Goal: Task Accomplishment & Management: Manage account settings

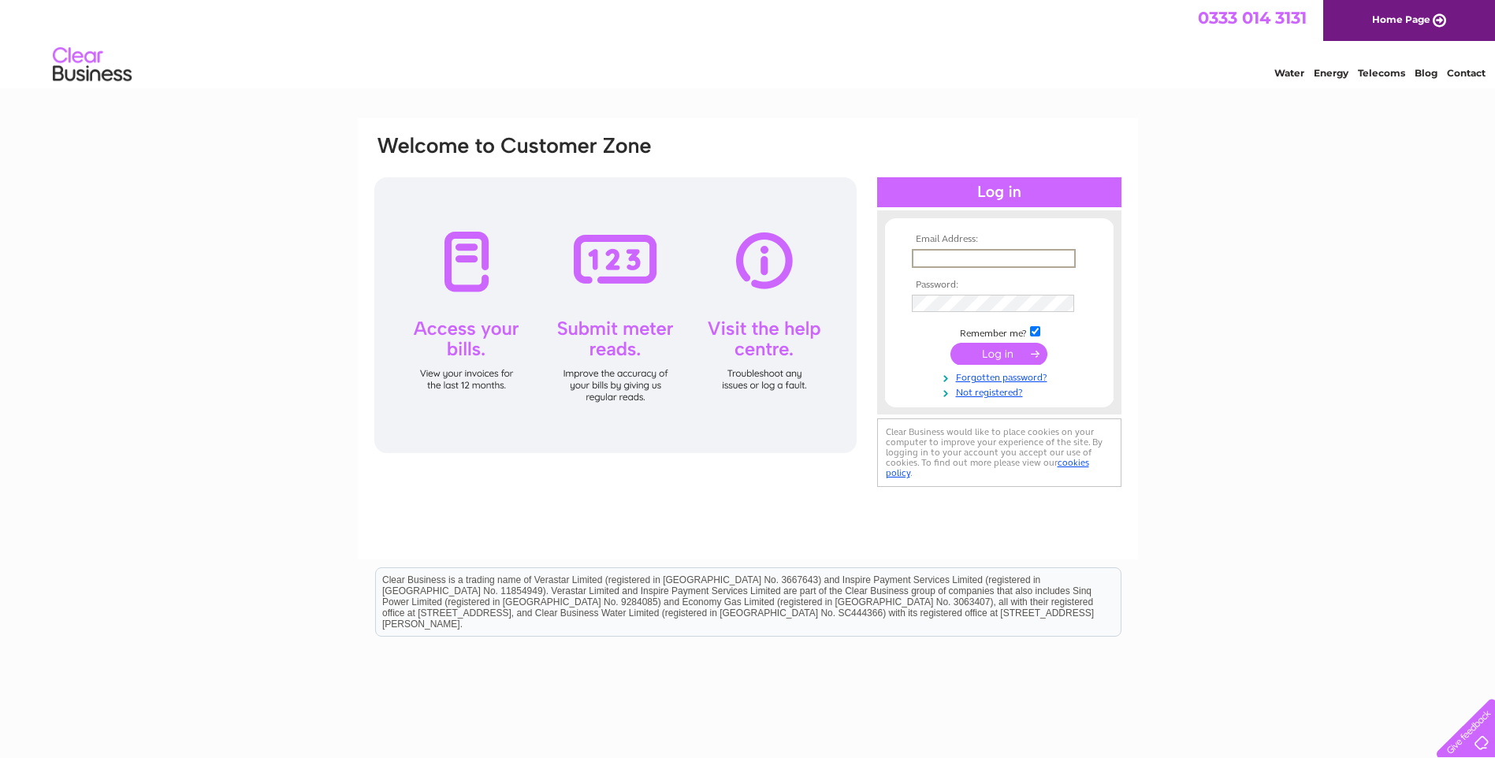
click at [933, 255] on input "text" at bounding box center [994, 258] width 164 height 19
type input "mick@erskine-elec.co.uk"
click at [999, 373] on link "Forgotten password?" at bounding box center [1001, 376] width 179 height 15
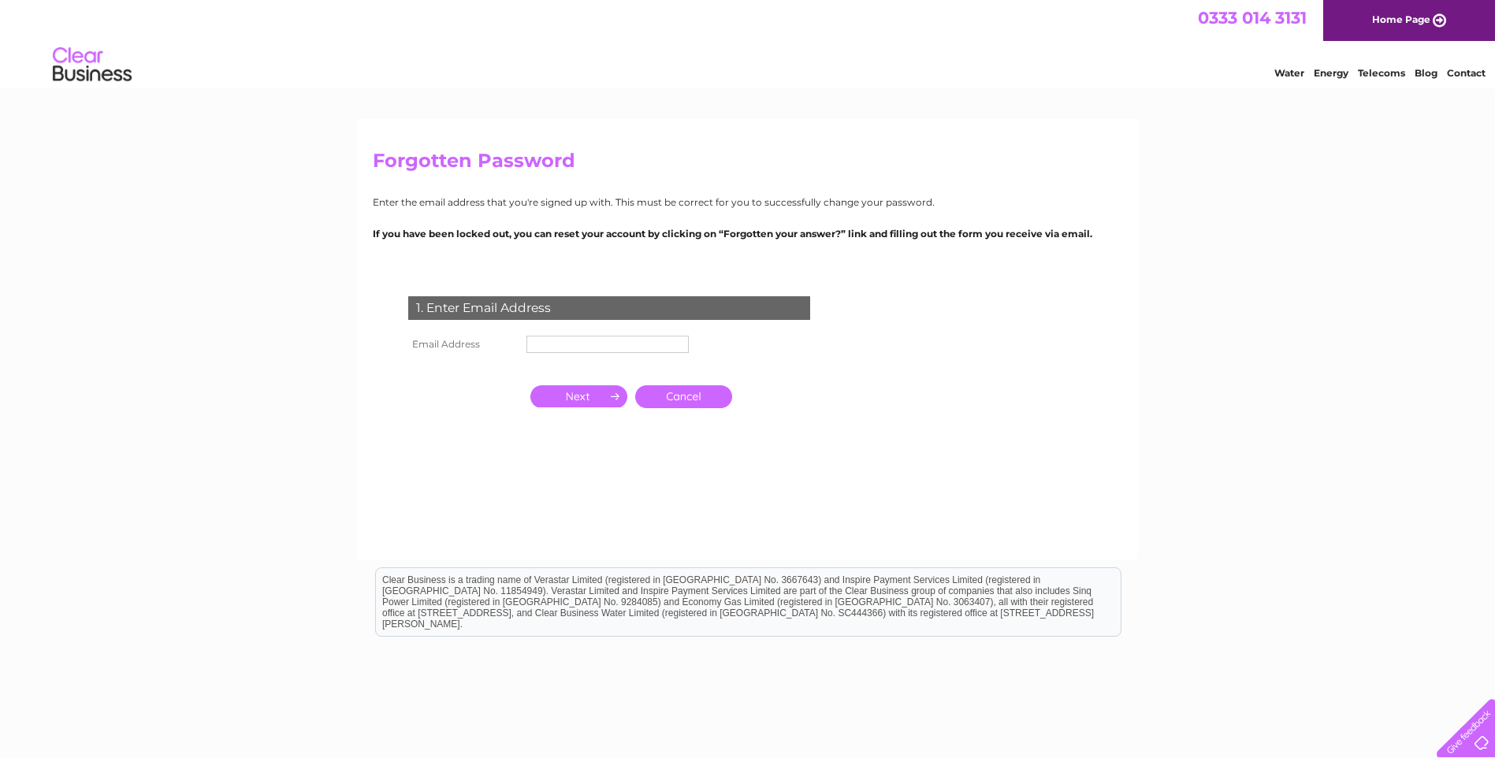
click at [571, 344] on input "text" at bounding box center [608, 344] width 162 height 17
type input "mick@erskine-elec.co.uk"
click at [586, 392] on input "button" at bounding box center [578, 396] width 97 height 22
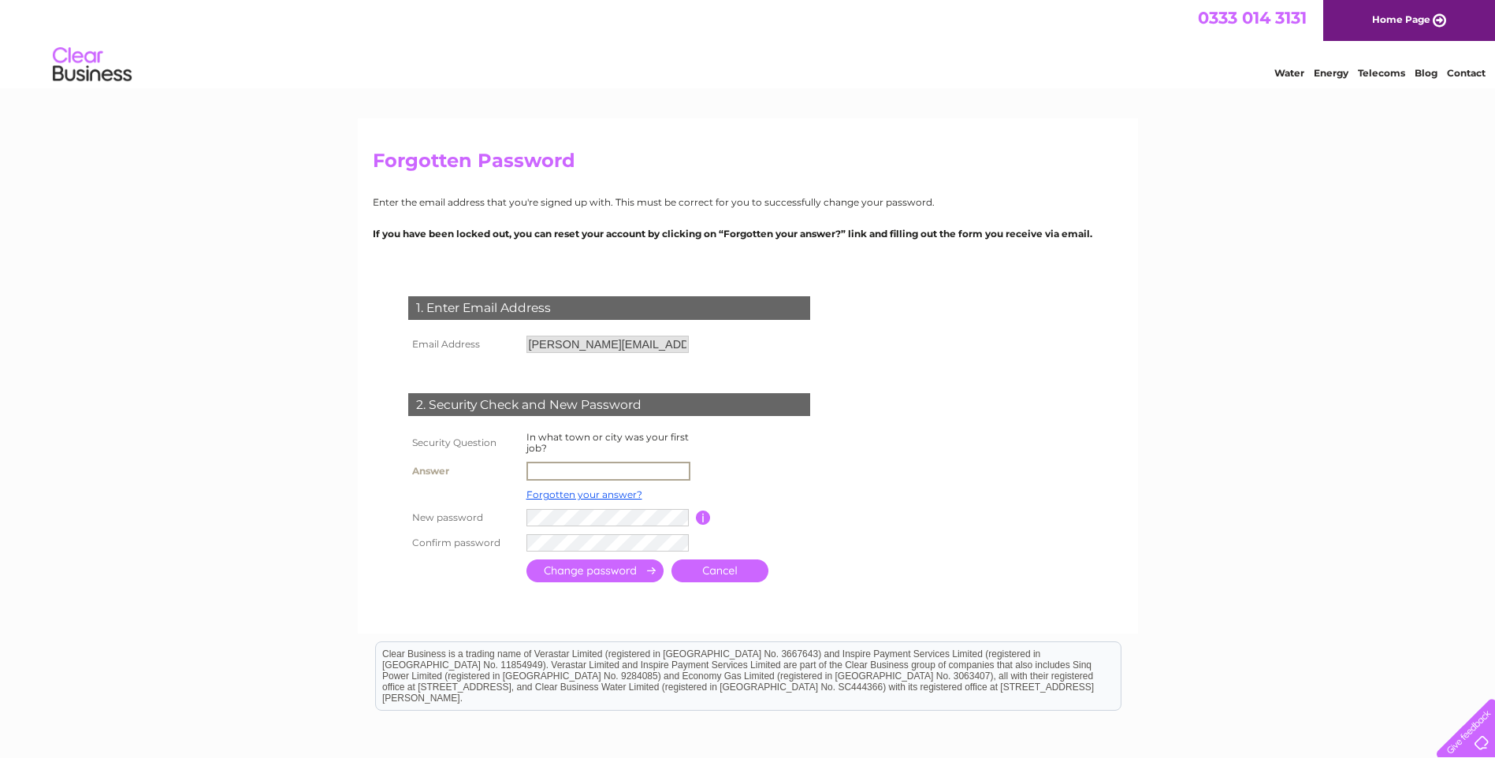
click at [549, 472] on input "text" at bounding box center [609, 471] width 164 height 19
type input "felixstowe"
click at [586, 568] on input "submit" at bounding box center [595, 569] width 137 height 23
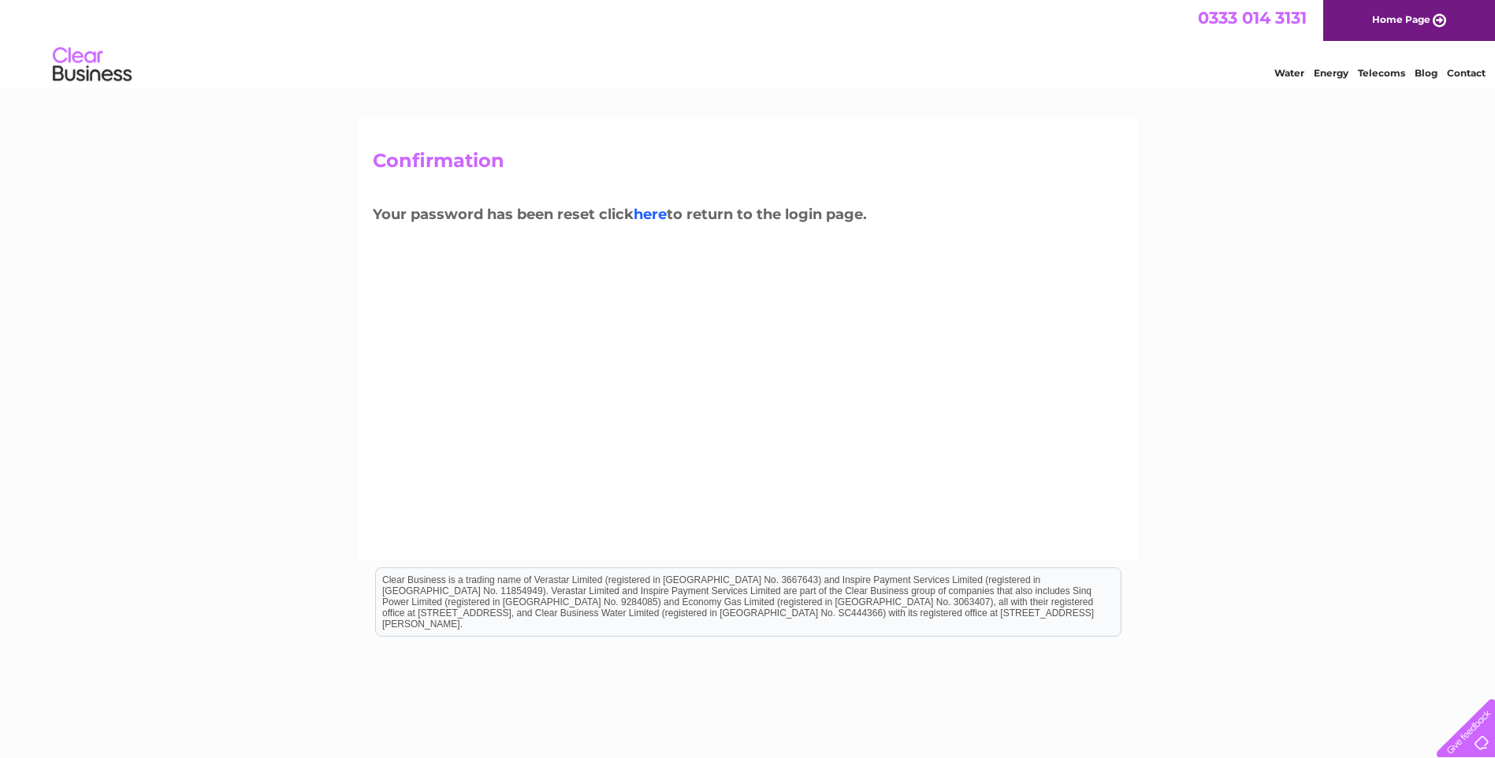
click at [664, 211] on link "here" at bounding box center [650, 214] width 33 height 17
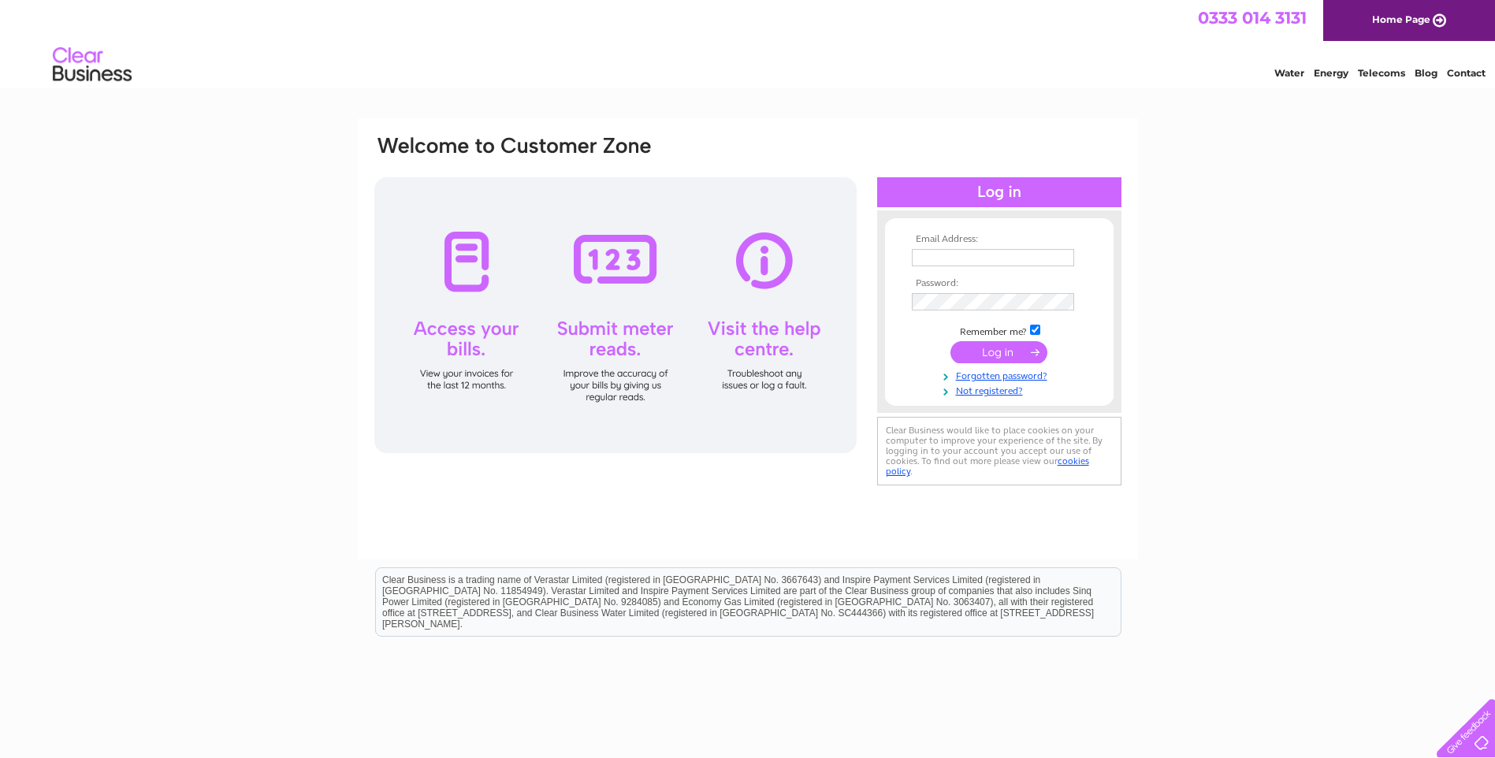
type input "mick@erskine-elec.co.uk"
click at [996, 352] on input "submit" at bounding box center [999, 352] width 97 height 22
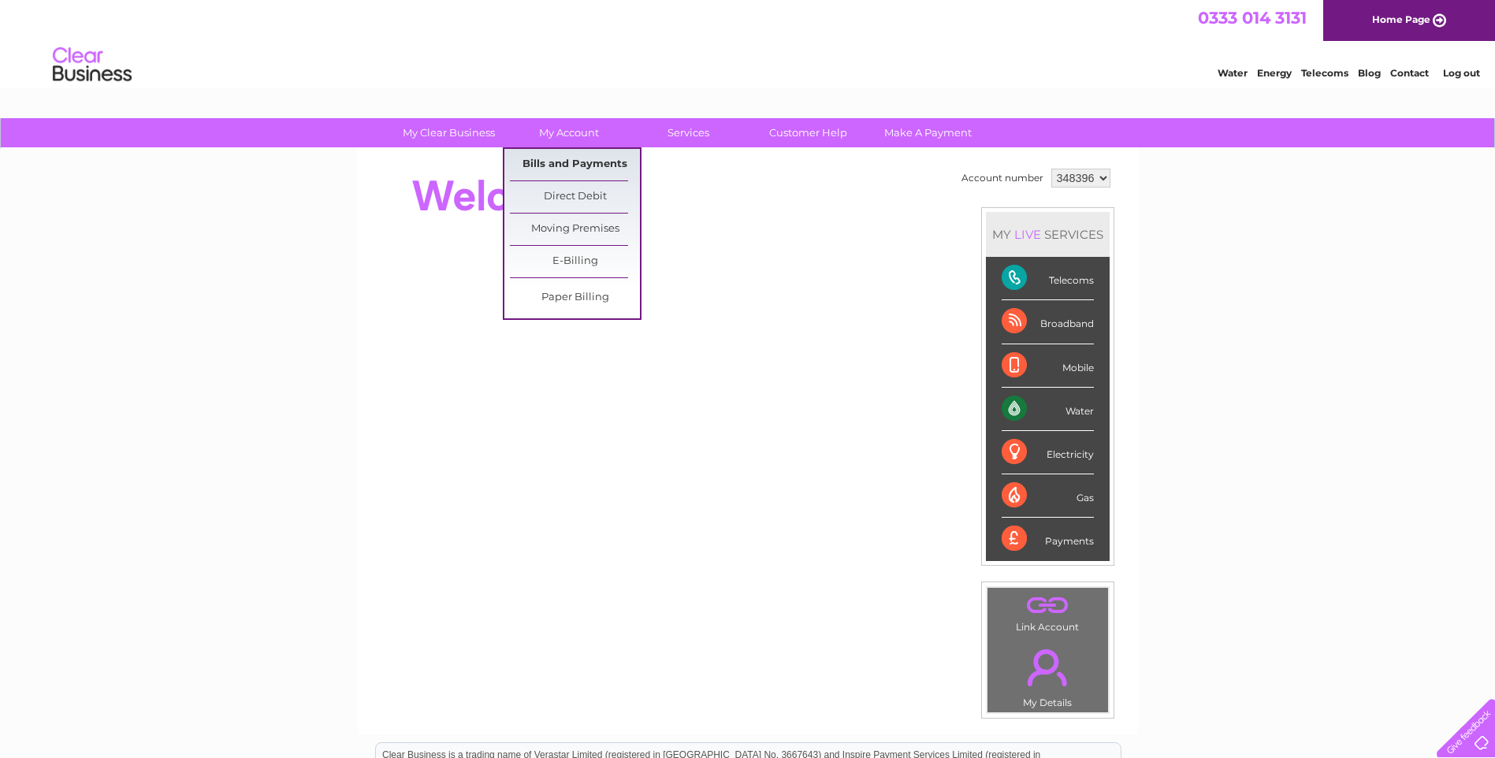
click at [573, 161] on link "Bills and Payments" at bounding box center [575, 165] width 130 height 32
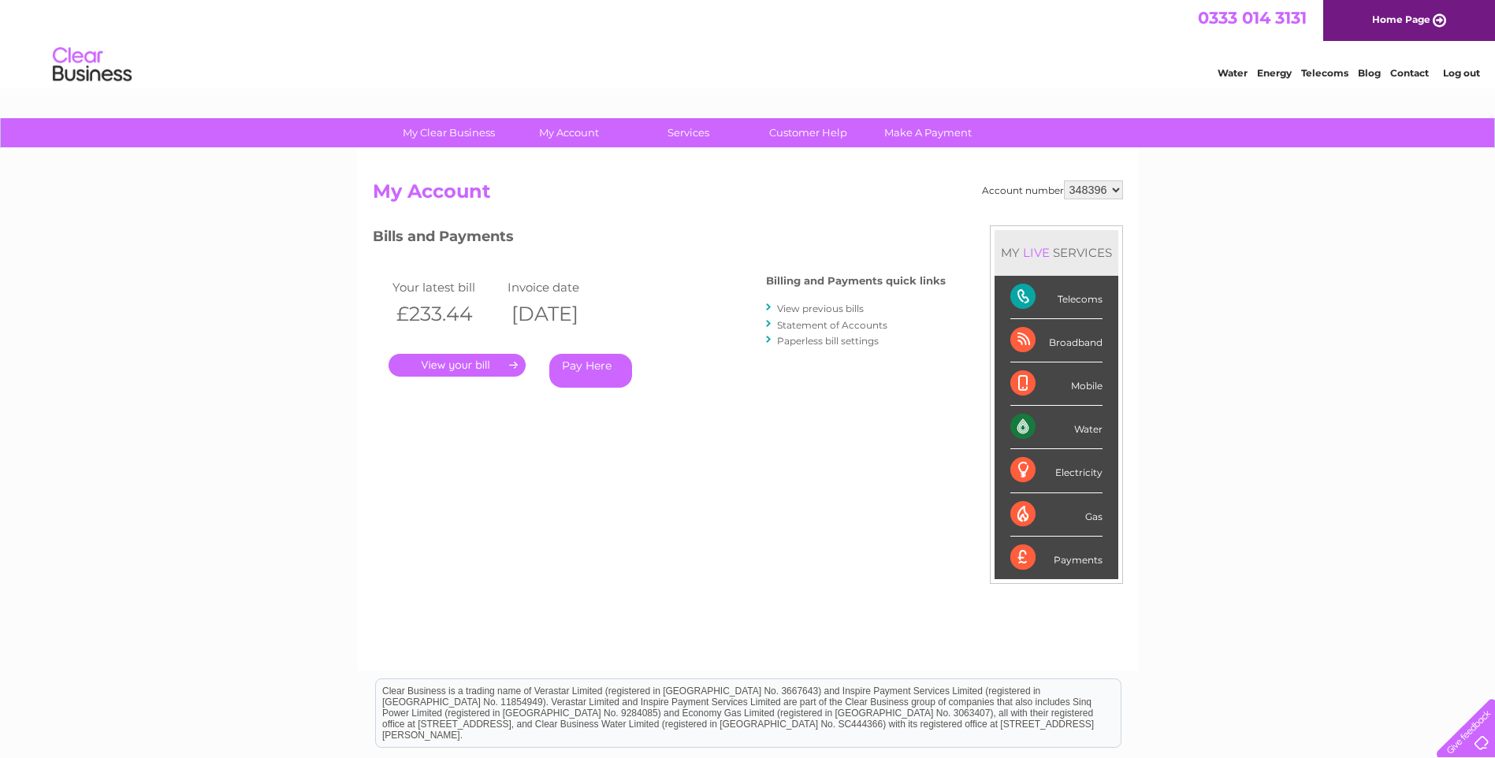
click at [460, 361] on link "." at bounding box center [457, 365] width 137 height 23
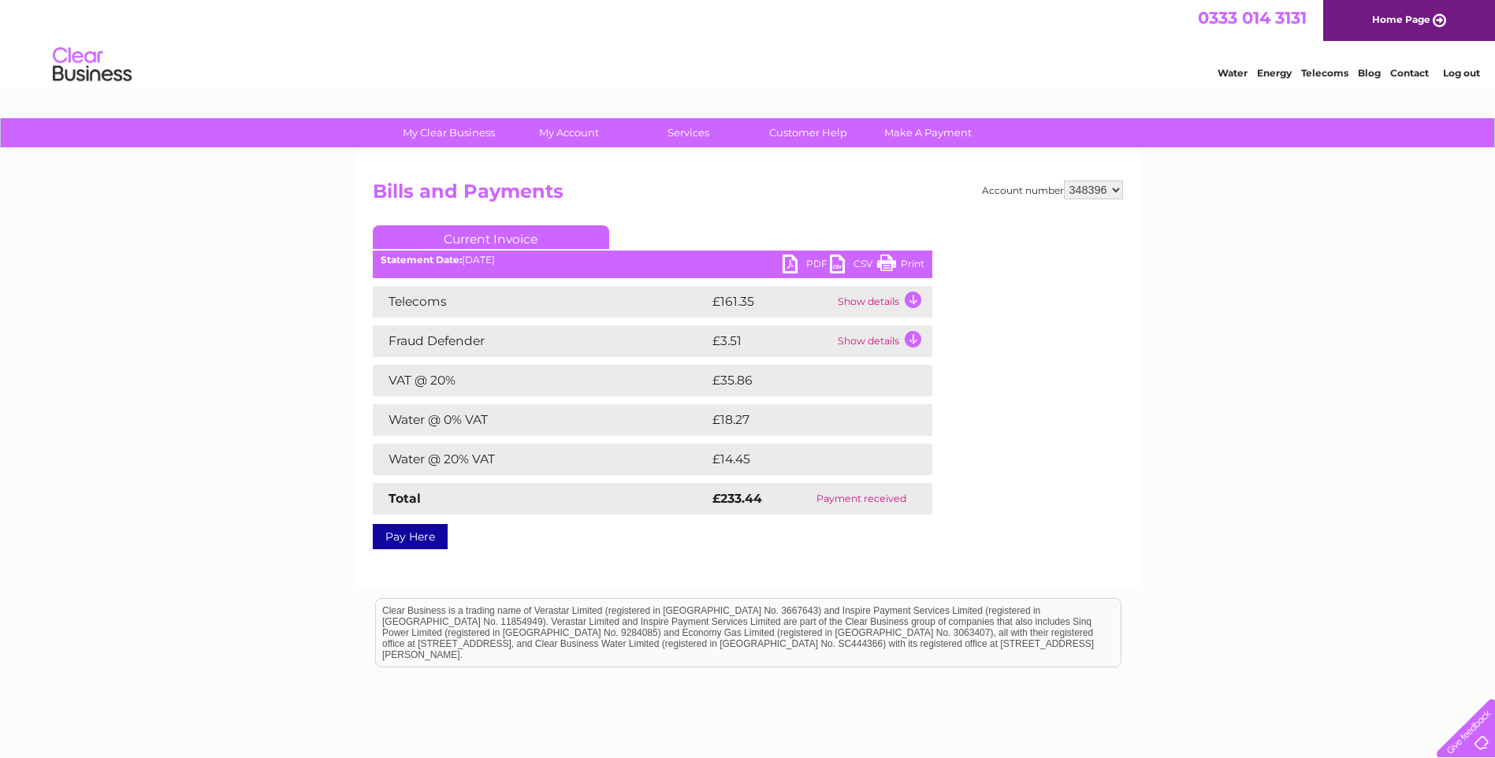
click at [790, 260] on link "PDF" at bounding box center [806, 266] width 47 height 23
